Goal: Find specific page/section: Find specific page/section

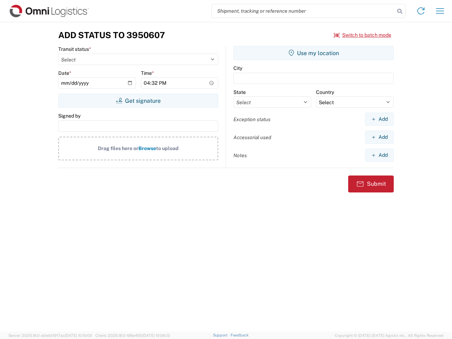
click at [303, 11] on input "search" at bounding box center [303, 10] width 183 height 13
click at [399, 11] on icon at bounding box center [400, 11] width 10 height 10
click at [421, 11] on icon at bounding box center [420, 10] width 11 height 11
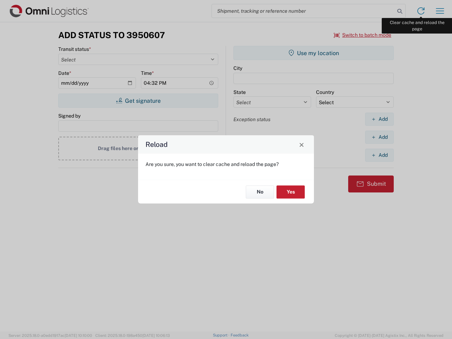
click at [440, 11] on div "Reload Are you sure, you want to clear cache and reload the page? No Yes" at bounding box center [226, 169] width 452 height 339
click at [362, 35] on div "Reload Are you sure, you want to clear cache and reload the page? No Yes" at bounding box center [226, 169] width 452 height 339
click at [138, 101] on div "Reload Are you sure, you want to clear cache and reload the page? No Yes" at bounding box center [226, 169] width 452 height 339
click at [313, 53] on div "Reload Are you sure, you want to clear cache and reload the page? No Yes" at bounding box center [226, 169] width 452 height 339
click at [379, 119] on div "Reload Are you sure, you want to clear cache and reload the page? No Yes" at bounding box center [226, 169] width 452 height 339
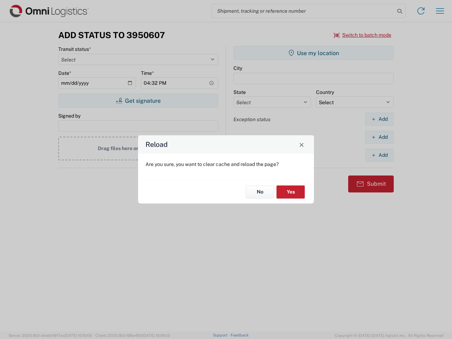
click at [379, 137] on div "Reload Are you sure, you want to clear cache and reload the page? No Yes" at bounding box center [226, 169] width 452 height 339
click at [379, 155] on div "Reload Are you sure, you want to clear cache and reload the page? No Yes" at bounding box center [226, 169] width 452 height 339
